Goal: Information Seeking & Learning: Check status

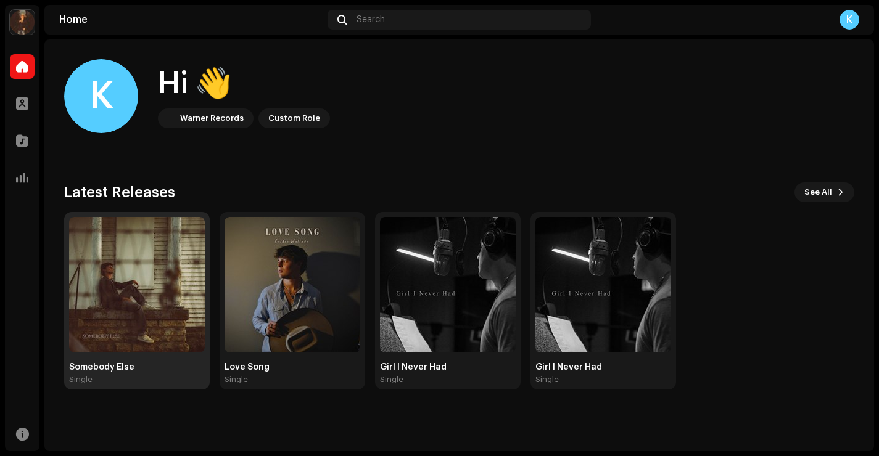
click at [160, 294] on img at bounding box center [137, 285] width 136 height 136
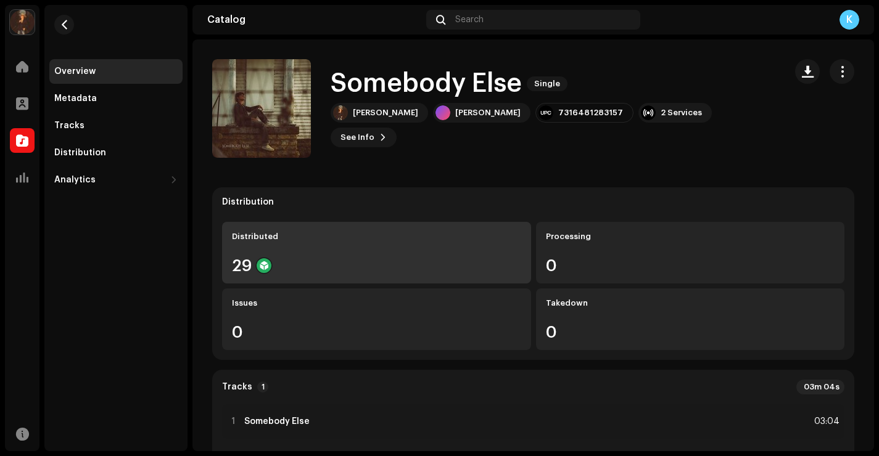
click at [373, 271] on div "29" at bounding box center [376, 266] width 289 height 16
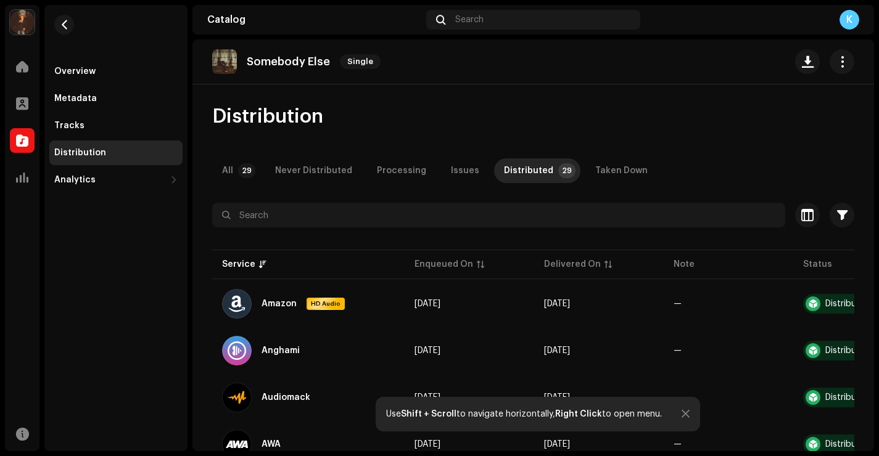
scroll to position [10, 0]
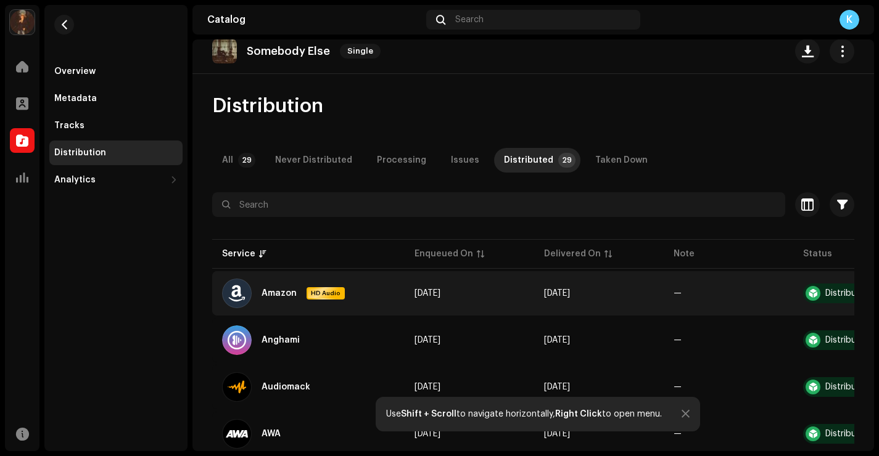
click at [287, 293] on div "Amazon" at bounding box center [279, 293] width 35 height 9
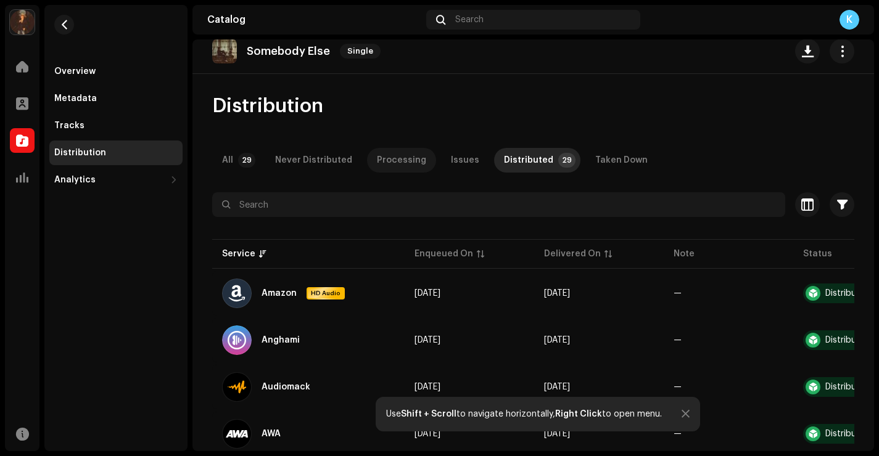
click at [367, 162] on p-tab "Processing" at bounding box center [401, 160] width 69 height 25
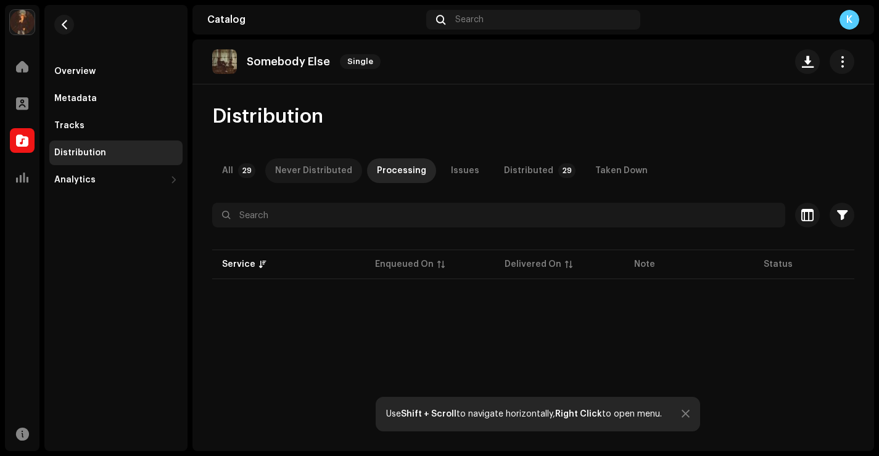
click at [333, 162] on div "Never Distributed" at bounding box center [313, 171] width 77 height 25
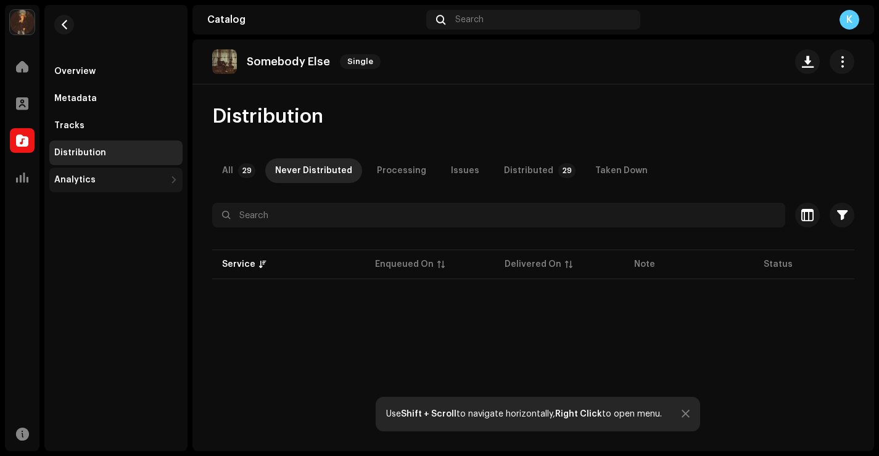
click at [112, 178] on div "Analytics" at bounding box center [109, 180] width 111 height 10
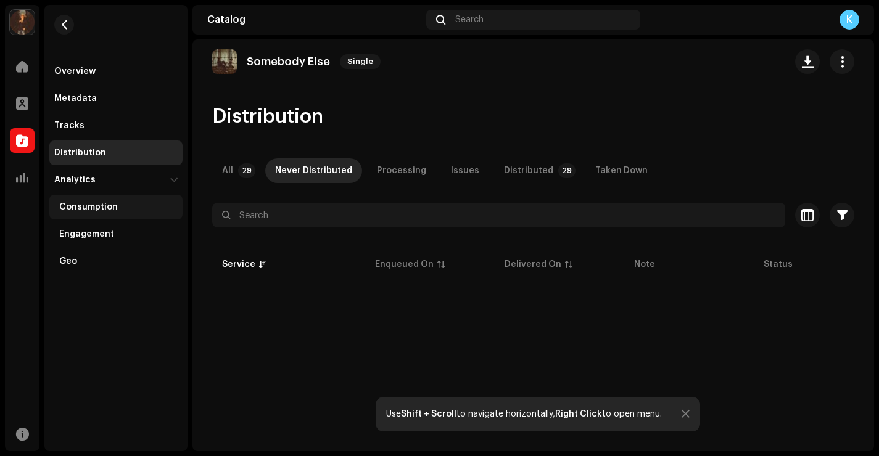
click at [96, 216] on div "Consumption" at bounding box center [115, 207] width 133 height 25
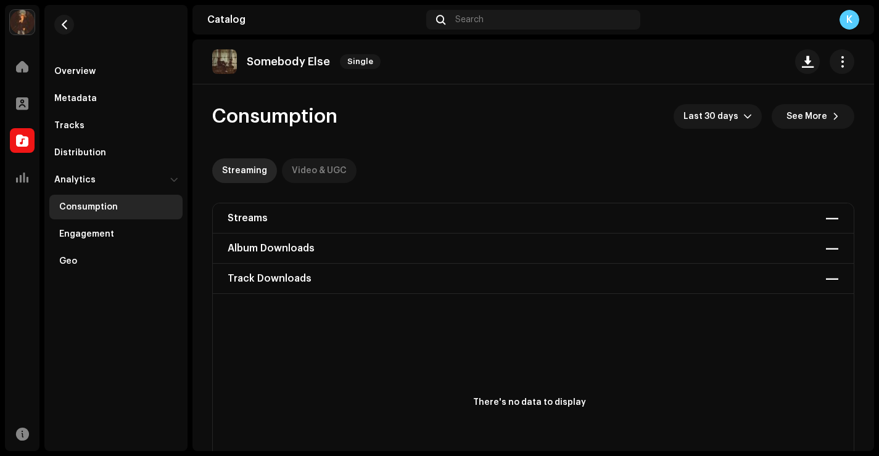
click at [307, 171] on div "Video & UGC" at bounding box center [319, 171] width 55 height 25
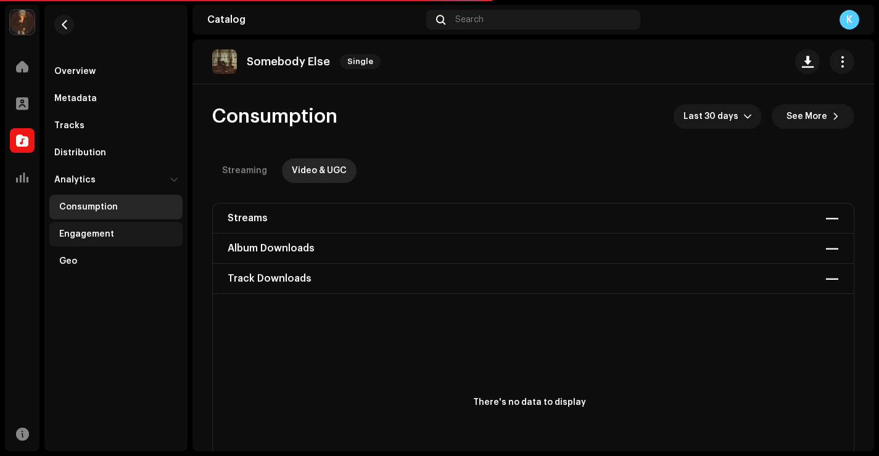
click at [104, 237] on div "Engagement" at bounding box center [86, 234] width 55 height 10
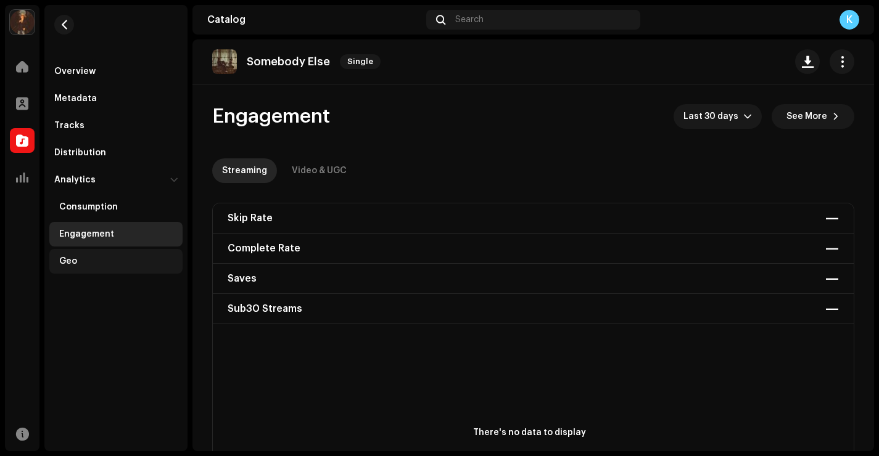
click at [83, 267] on div "Geo" at bounding box center [115, 261] width 133 height 25
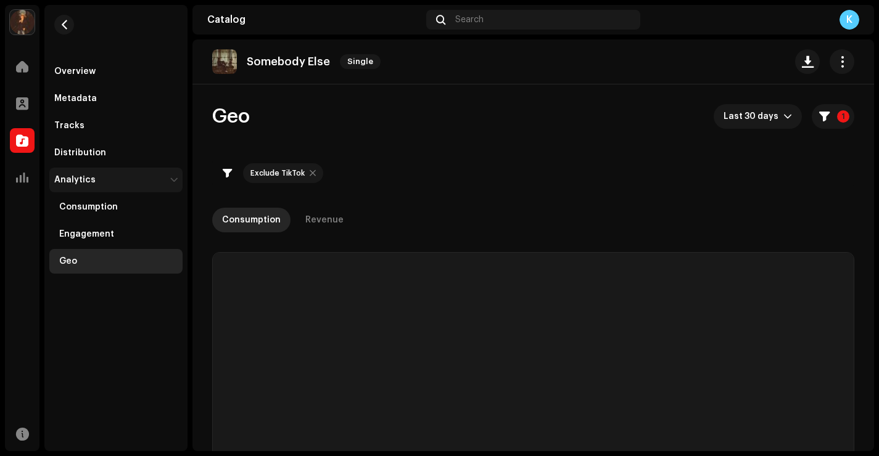
checkbox input "true"
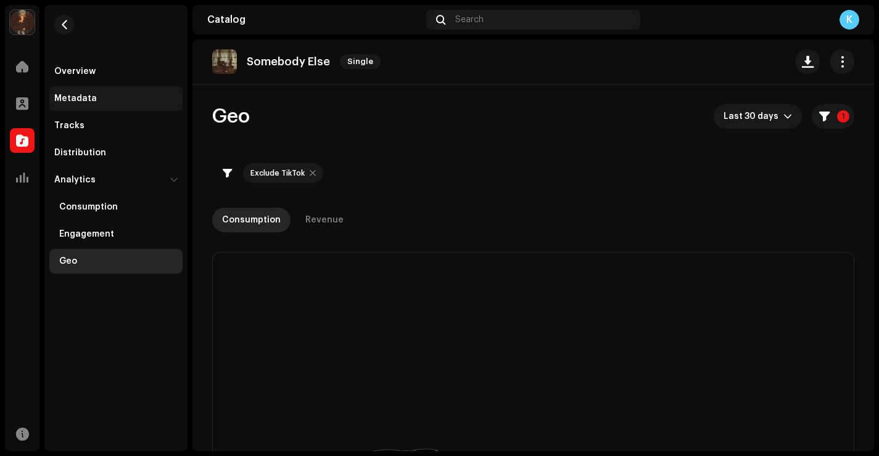
click at [102, 97] on div "Metadata" at bounding box center [115, 99] width 123 height 10
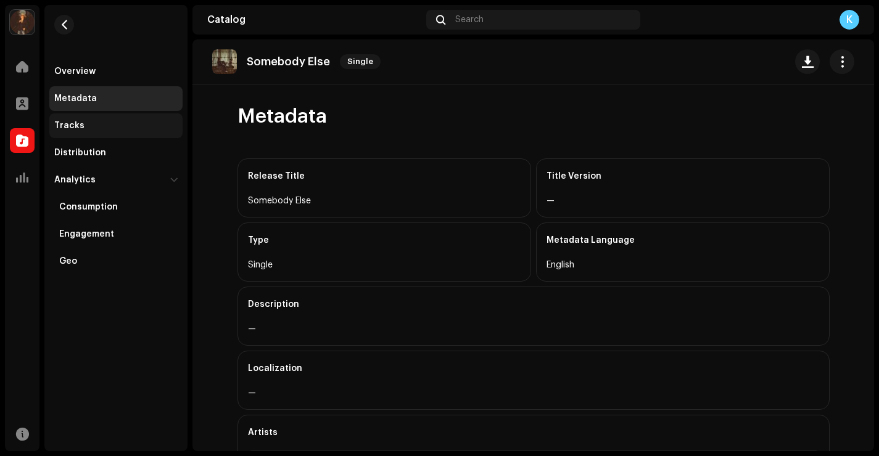
click at [152, 127] on div "Tracks" at bounding box center [115, 126] width 123 height 10
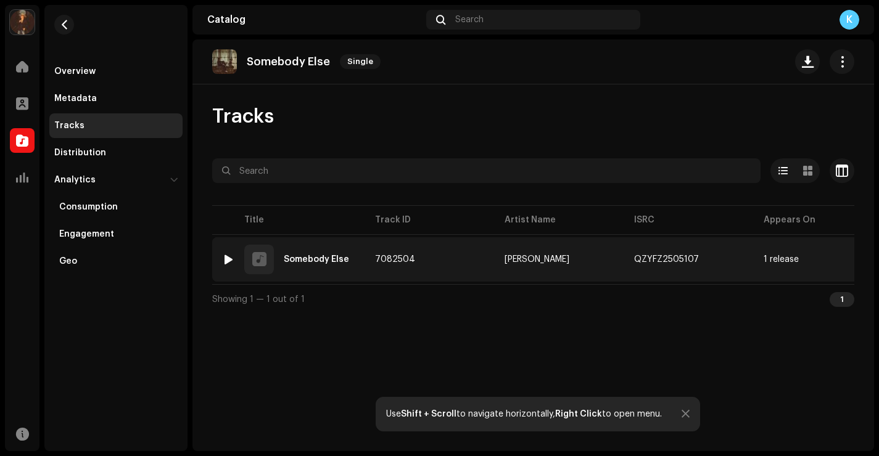
click at [336, 259] on div "Somebody Else" at bounding box center [316, 259] width 65 height 9
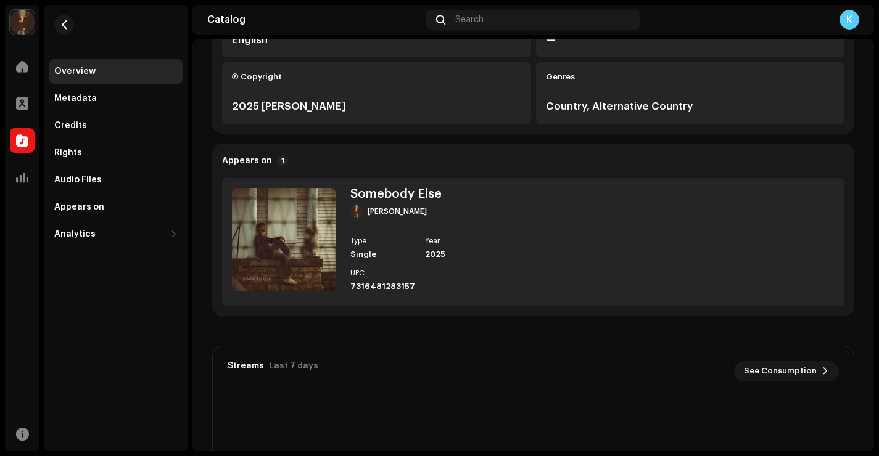
scroll to position [373, 0]
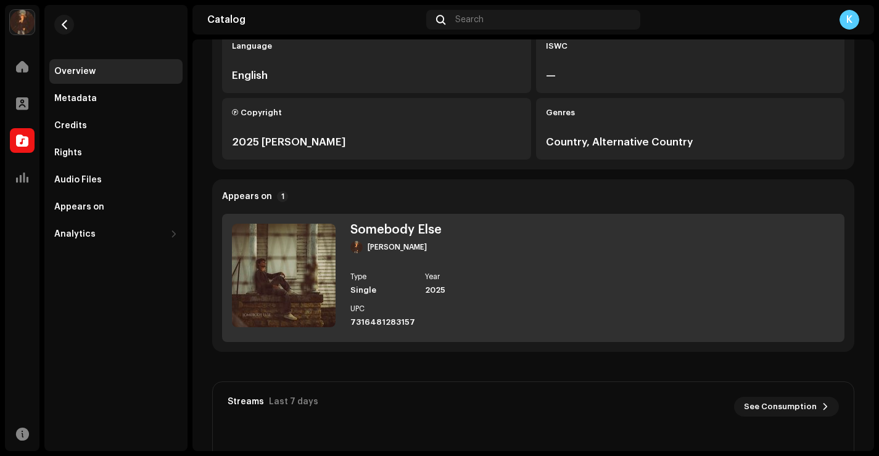
click at [274, 282] on img at bounding box center [284, 276] width 104 height 104
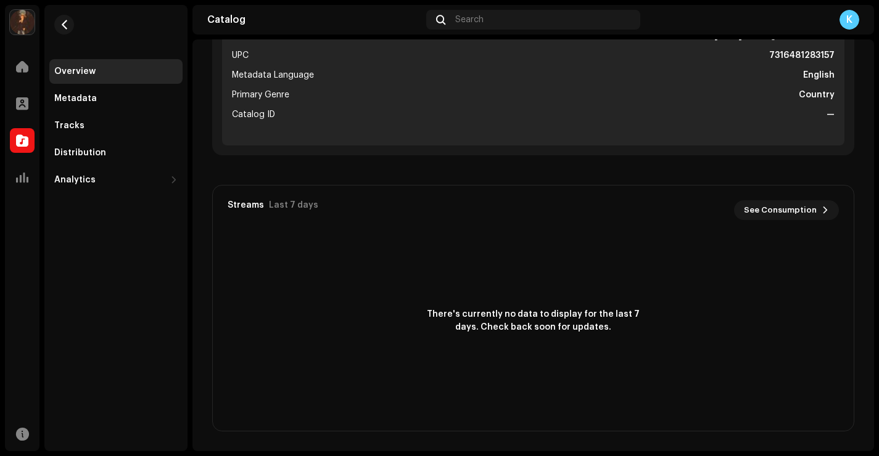
scroll to position [570, 0]
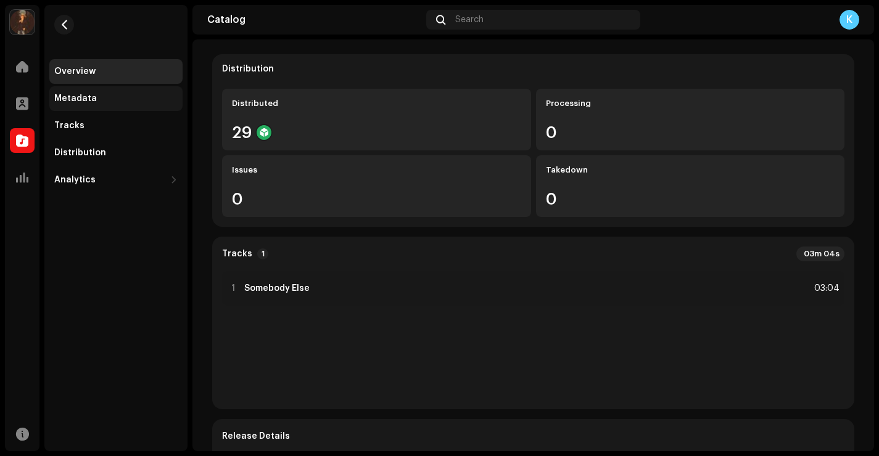
click at [98, 103] on div "Metadata" at bounding box center [115, 99] width 123 height 10
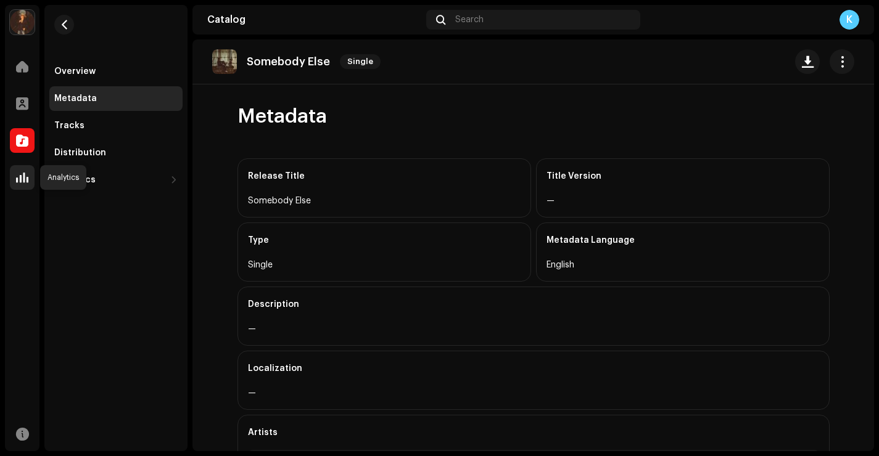
click at [21, 174] on span at bounding box center [22, 178] width 12 height 10
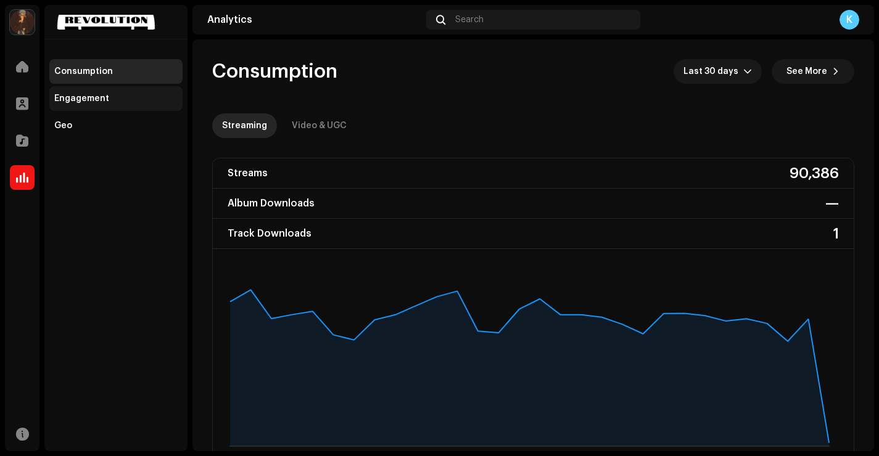
click at [113, 98] on div "Engagement" at bounding box center [115, 99] width 123 height 10
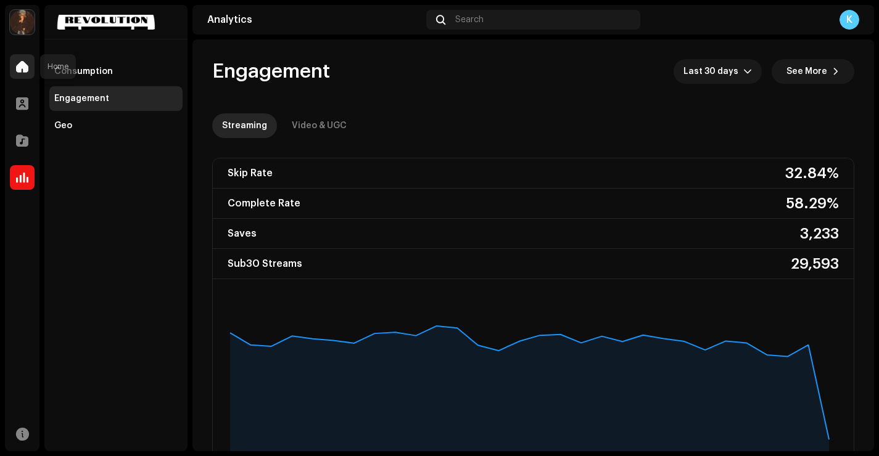
click at [22, 60] on div at bounding box center [22, 66] width 25 height 25
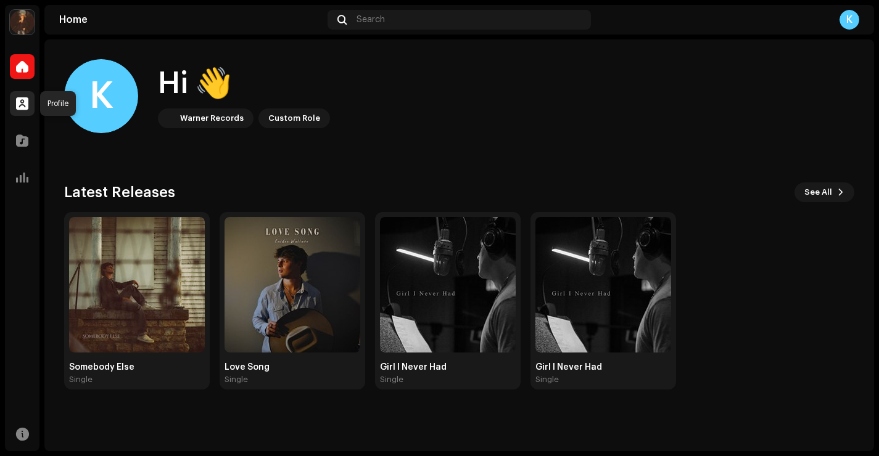
click at [22, 105] on span at bounding box center [22, 104] width 12 height 10
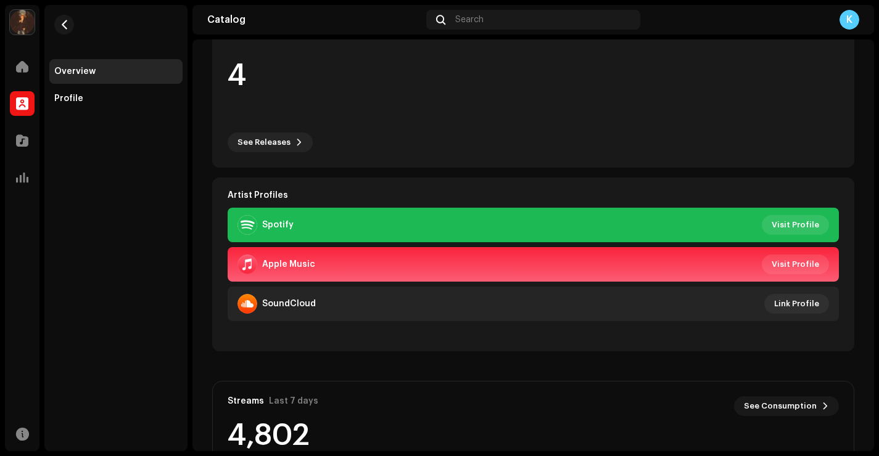
scroll to position [196, 0]
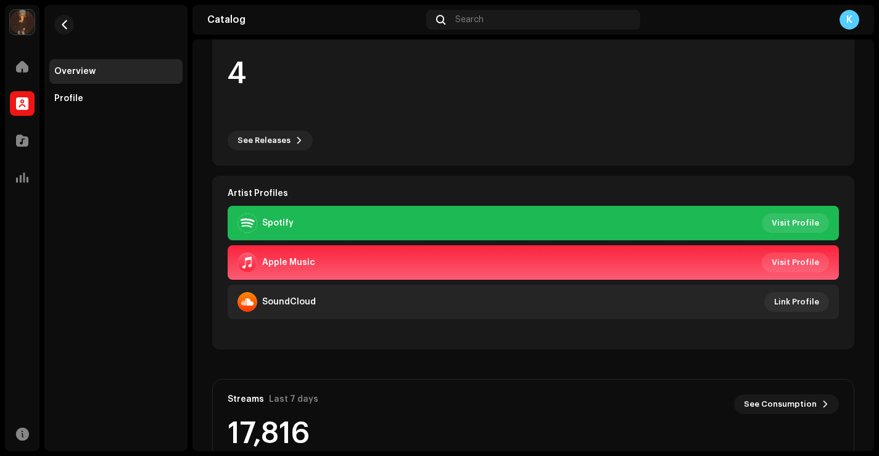
click at [675, 303] on div "SoundCloud Link Profile" at bounding box center [532, 302] width 591 height 20
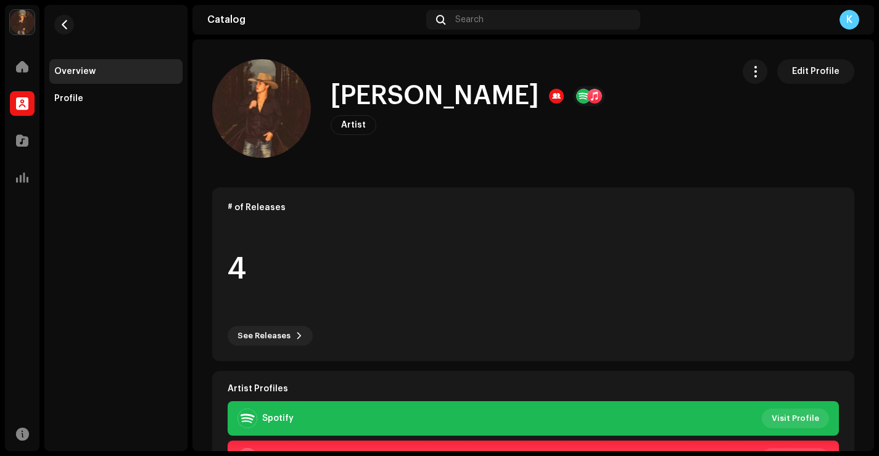
scroll to position [0, 0]
click at [125, 99] on div "Profile" at bounding box center [115, 99] width 123 height 10
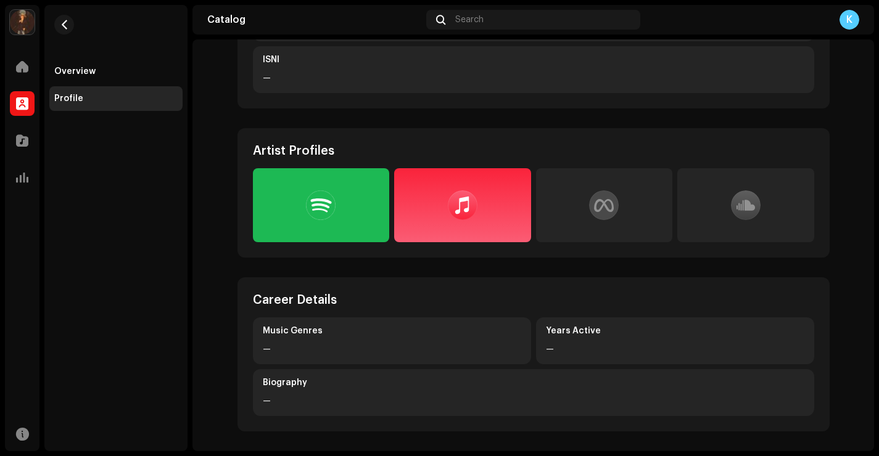
scroll to position [256, 0]
